Goal: Task Accomplishment & Management: Manage account settings

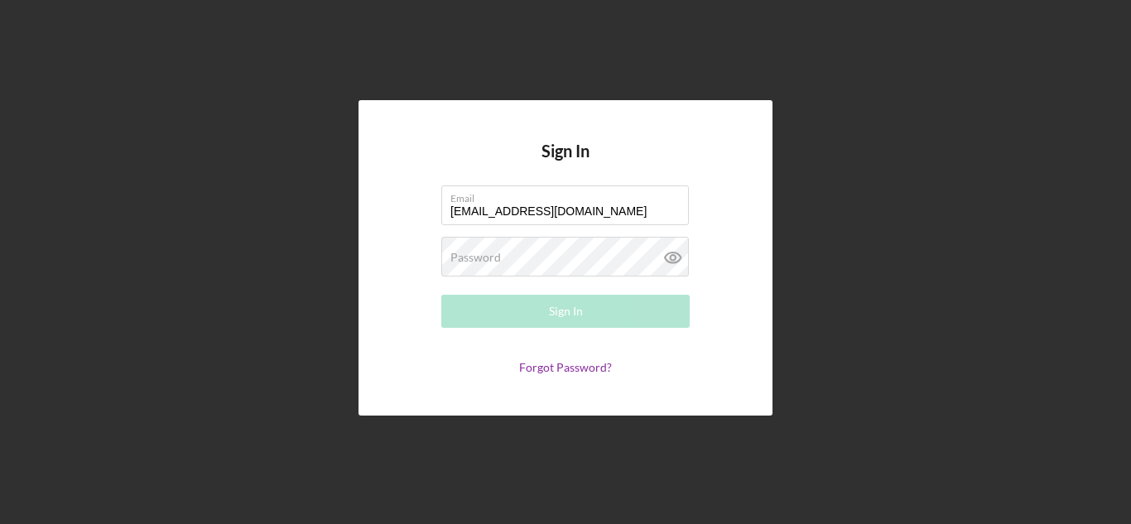
type input "[EMAIL_ADDRESS][DOMAIN_NAME]"
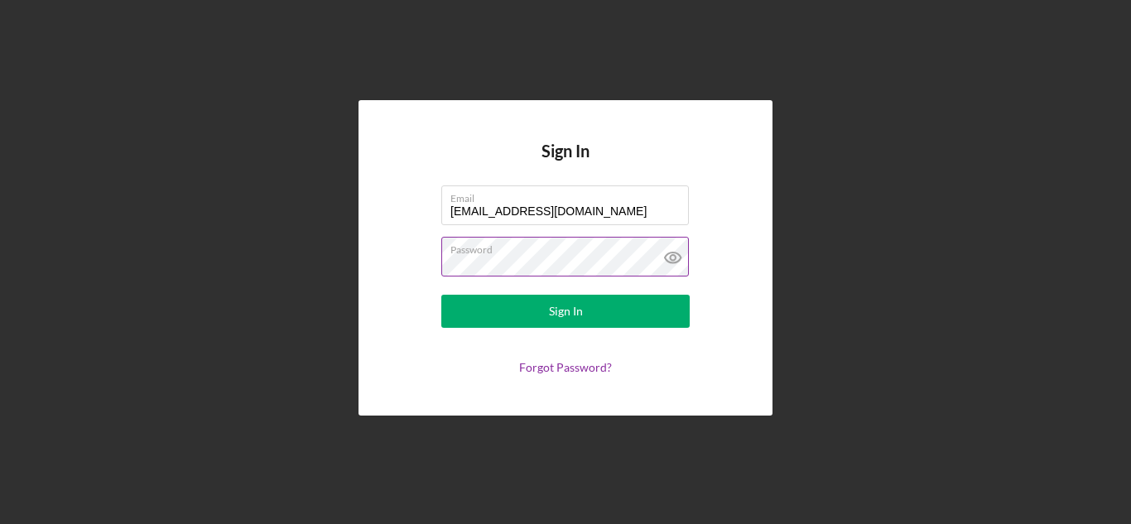
click at [681, 259] on icon at bounding box center [673, 258] width 16 height 11
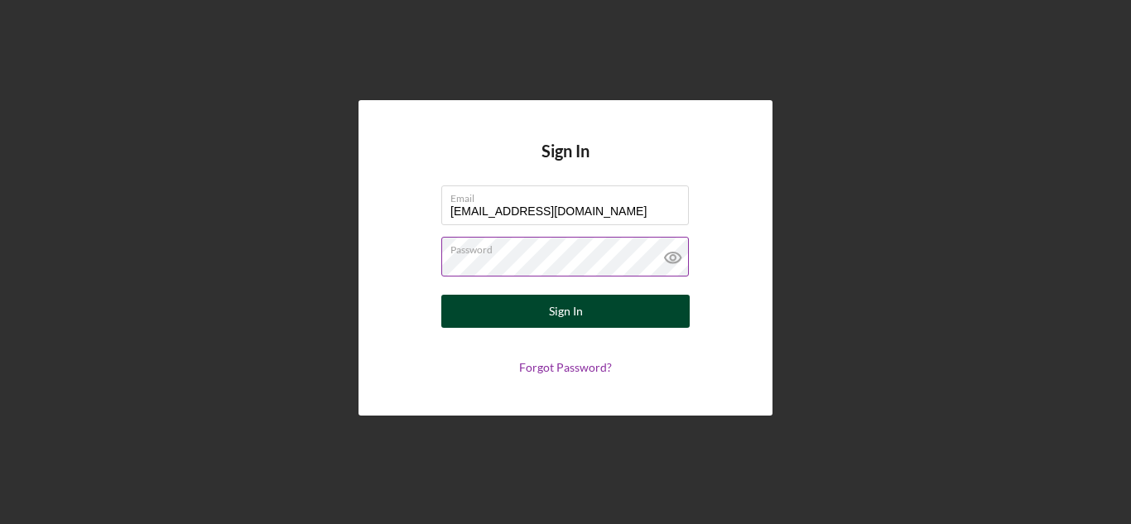
click at [564, 318] on div "Sign In" at bounding box center [566, 311] width 34 height 33
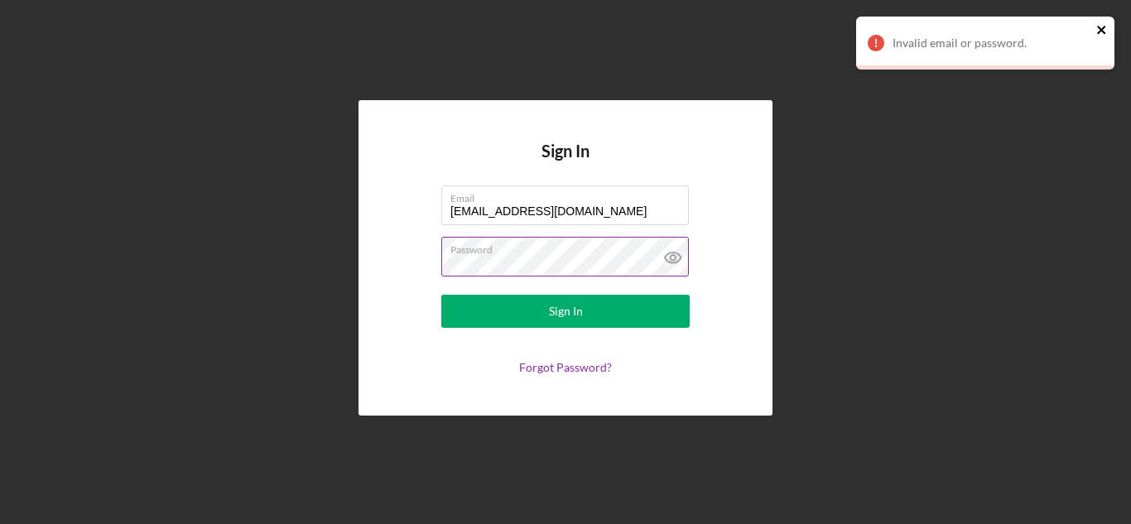
click at [1107, 31] on icon "close" at bounding box center [1102, 29] width 12 height 13
